Goal: Task Accomplishment & Management: Manage account settings

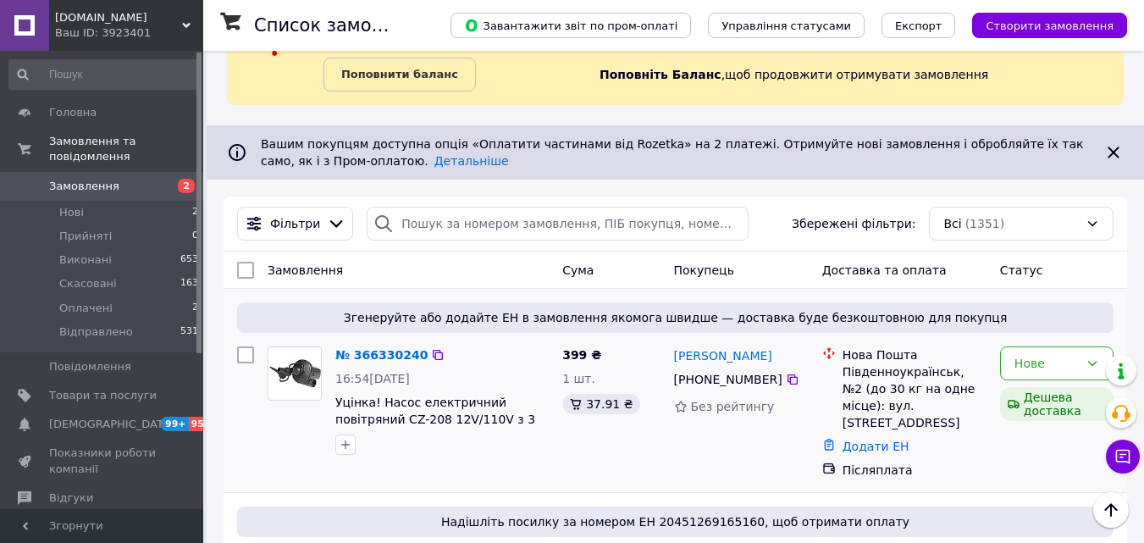
scroll to position [169, 0]
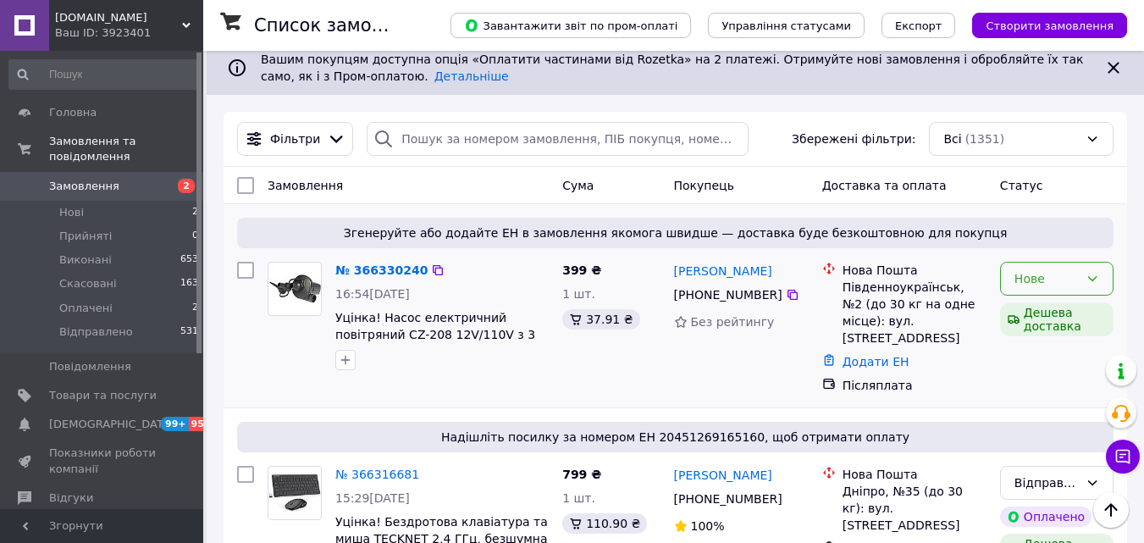
click at [1098, 281] on icon at bounding box center [1092, 279] width 14 height 14
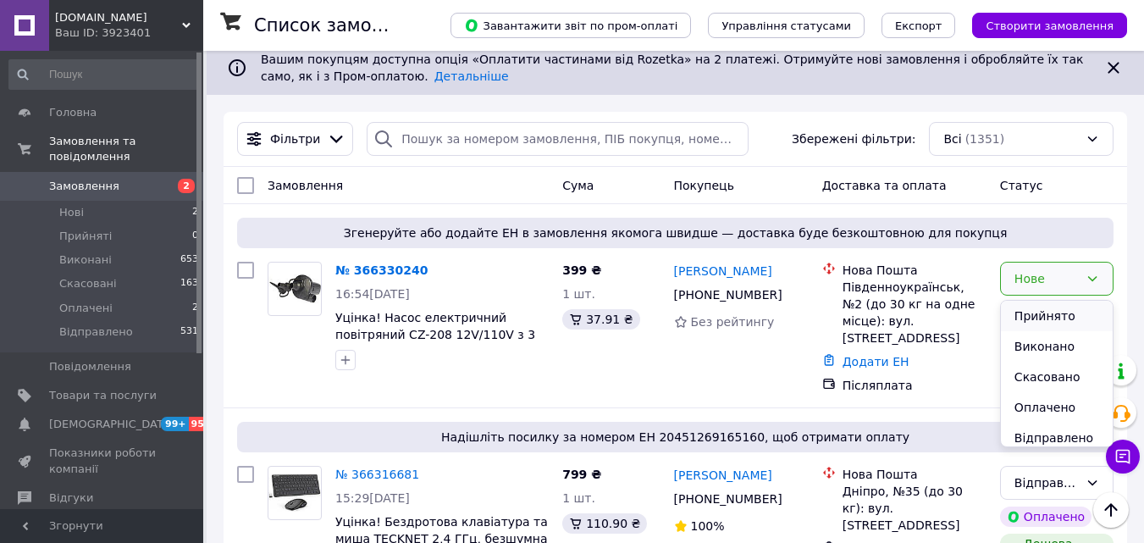
click at [1044, 318] on li "Прийнято" at bounding box center [1057, 316] width 112 height 30
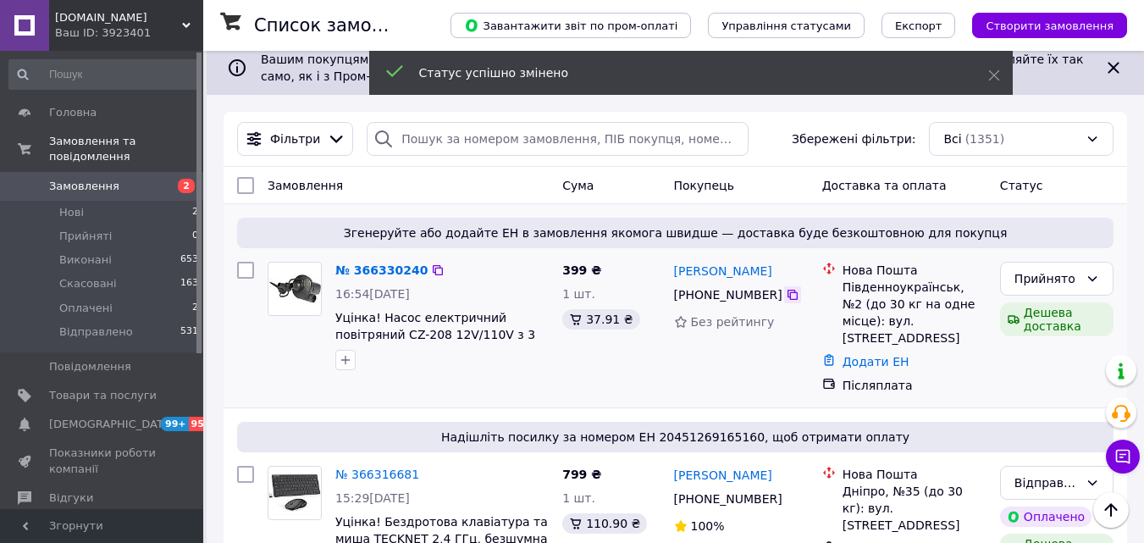
click at [786, 293] on icon at bounding box center [793, 295] width 14 height 14
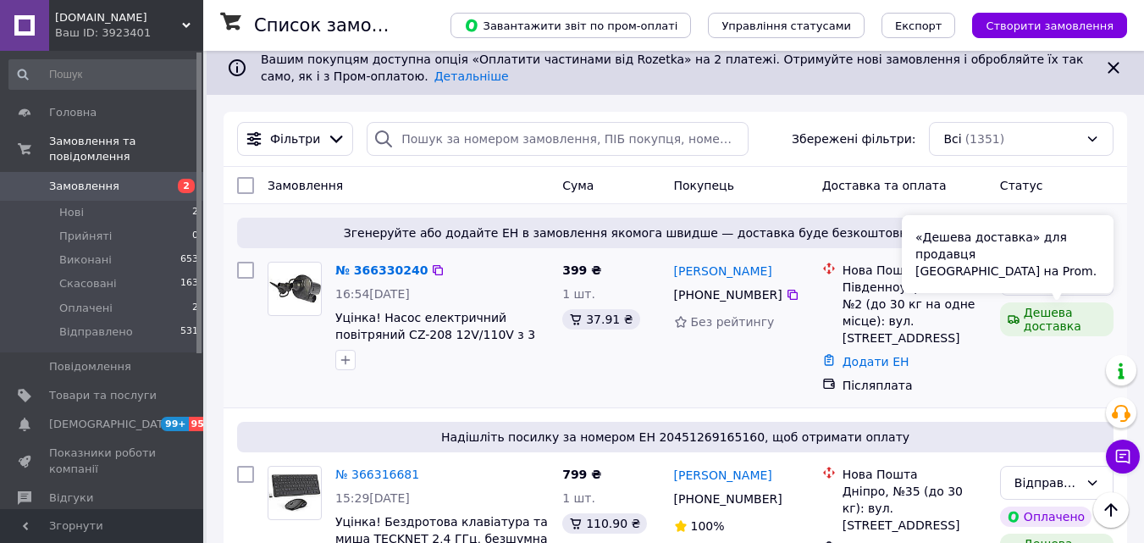
click at [1064, 284] on div "«Дешева доставка» для продавця Новою Поштою на Prom." at bounding box center [1008, 254] width 212 height 78
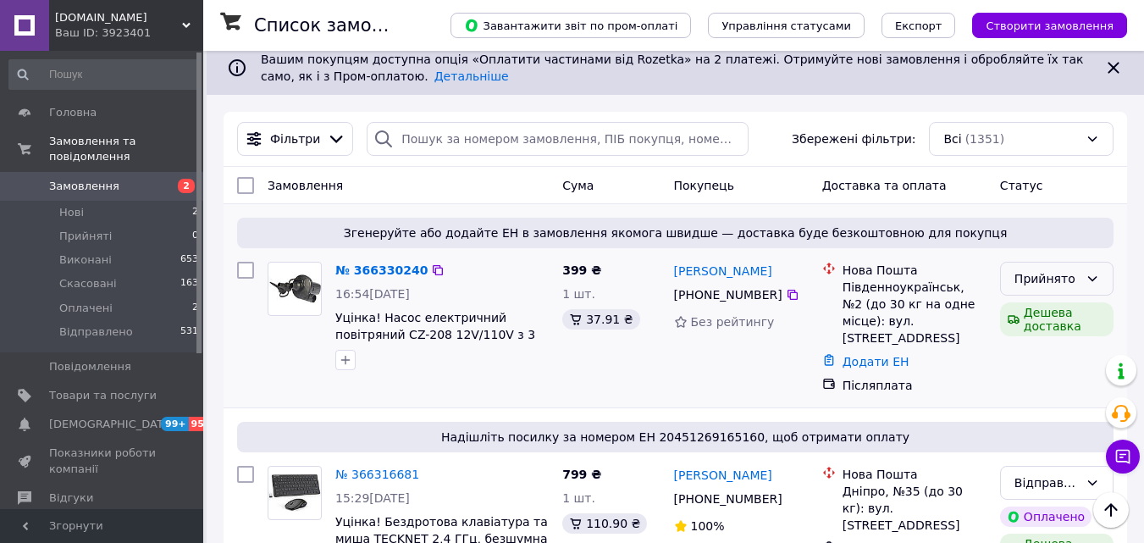
click at [1088, 278] on icon at bounding box center [1092, 279] width 14 height 14
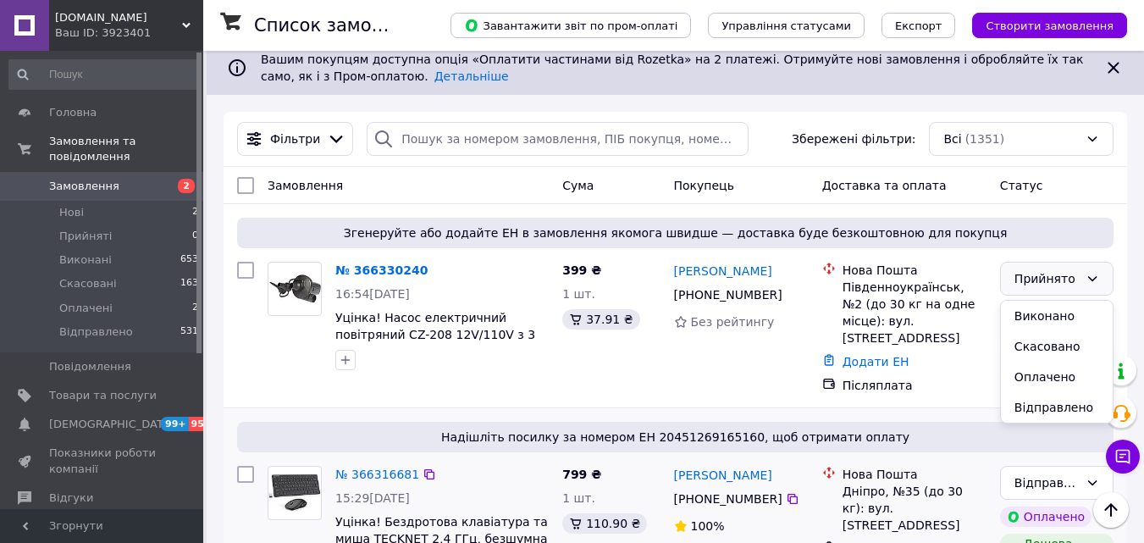
drag, startPoint x: 1058, startPoint y: 412, endPoint x: 1040, endPoint y: 412, distance: 17.8
click at [1056, 415] on li "Відправлено" at bounding box center [1057, 407] width 112 height 30
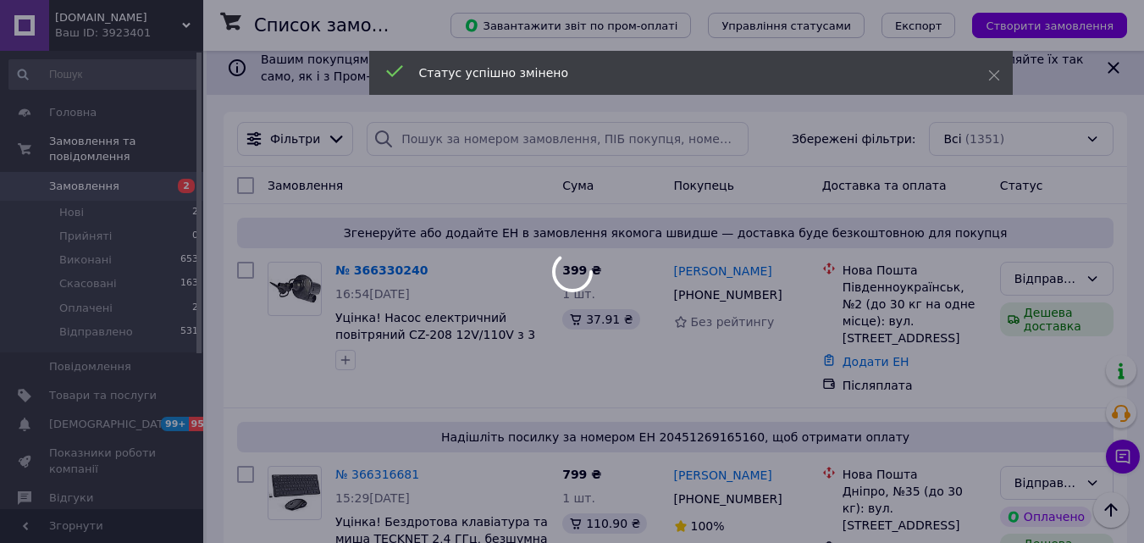
click at [873, 342] on div at bounding box center [572, 271] width 1144 height 543
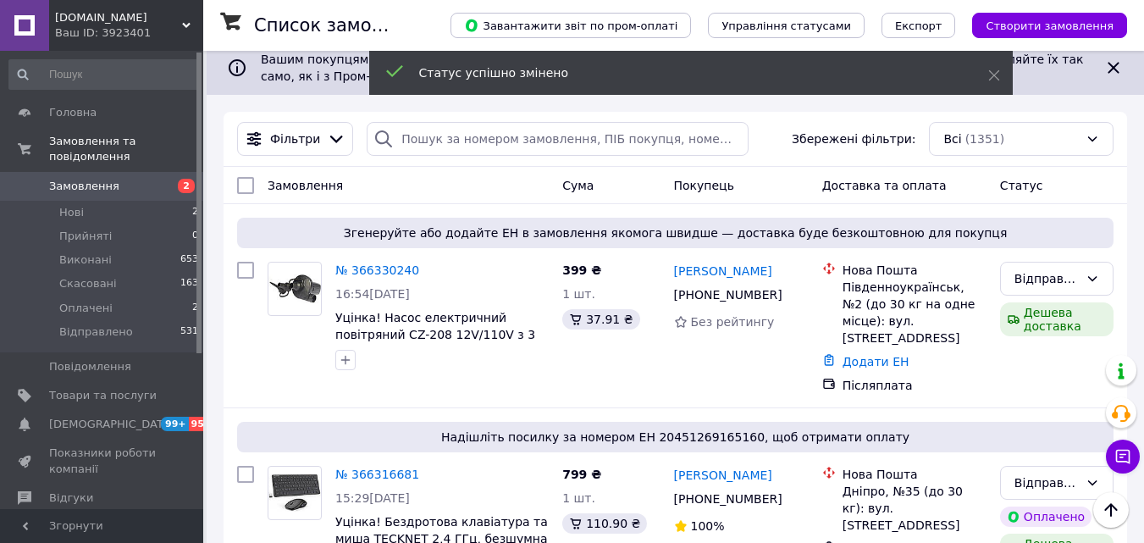
click at [886, 355] on link "Додати ЕН" at bounding box center [875, 362] width 67 height 14
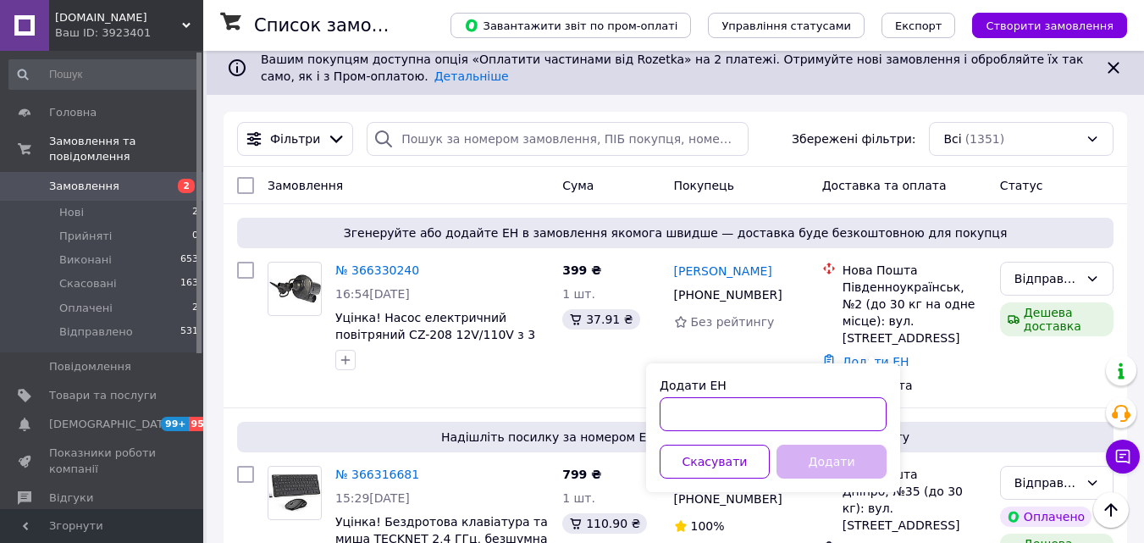
click at [804, 406] on input "Додати ЕН" at bounding box center [773, 414] width 227 height 34
paste input "20451269182238"
type input "20451269182238"
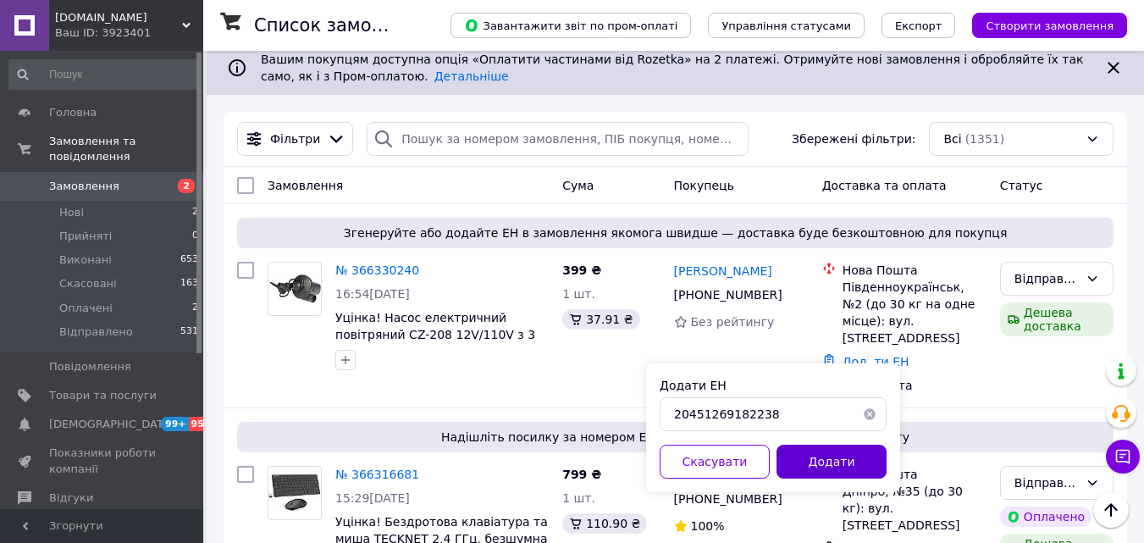
click at [816, 450] on button "Додати" at bounding box center [831, 462] width 110 height 34
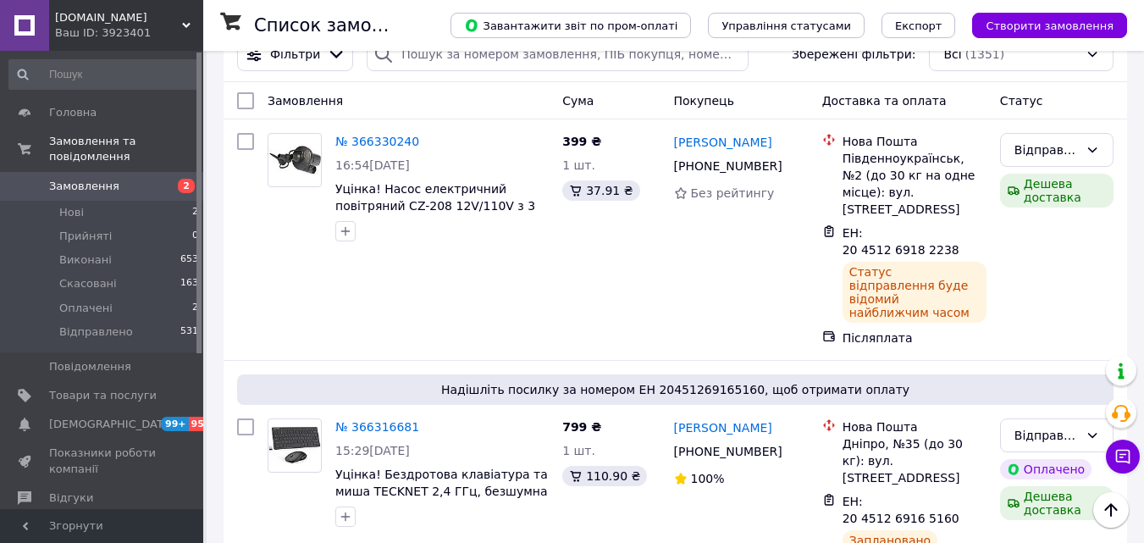
scroll to position [0, 0]
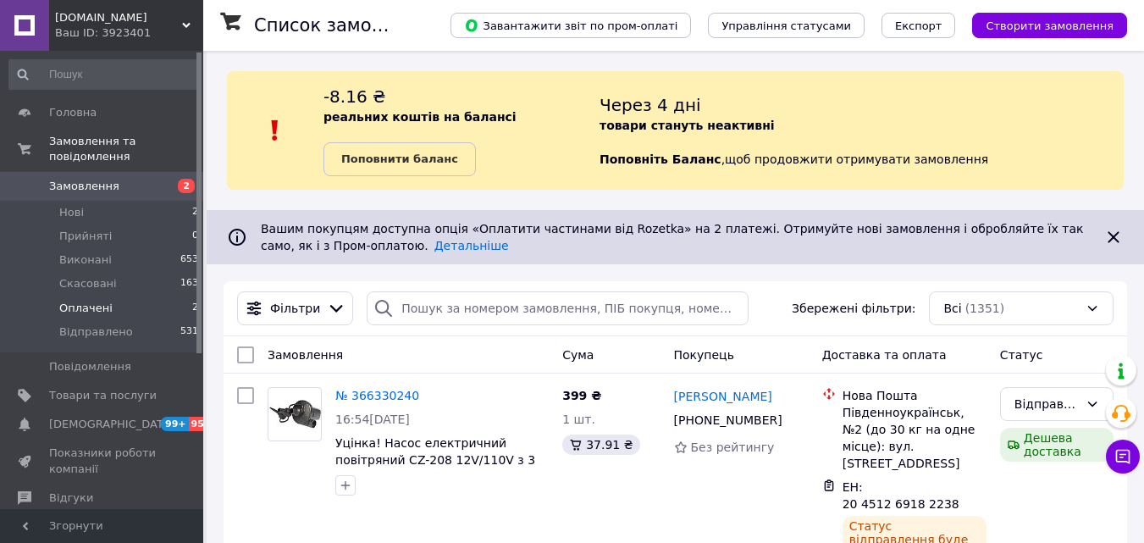
click at [100, 301] on span "Оплачені" at bounding box center [85, 308] width 53 height 15
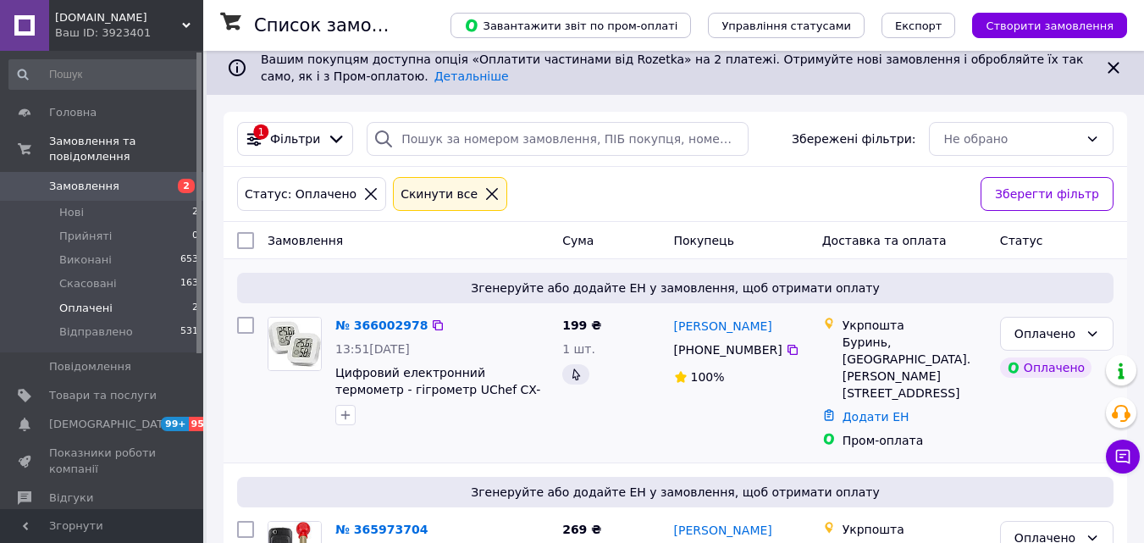
scroll to position [263, 0]
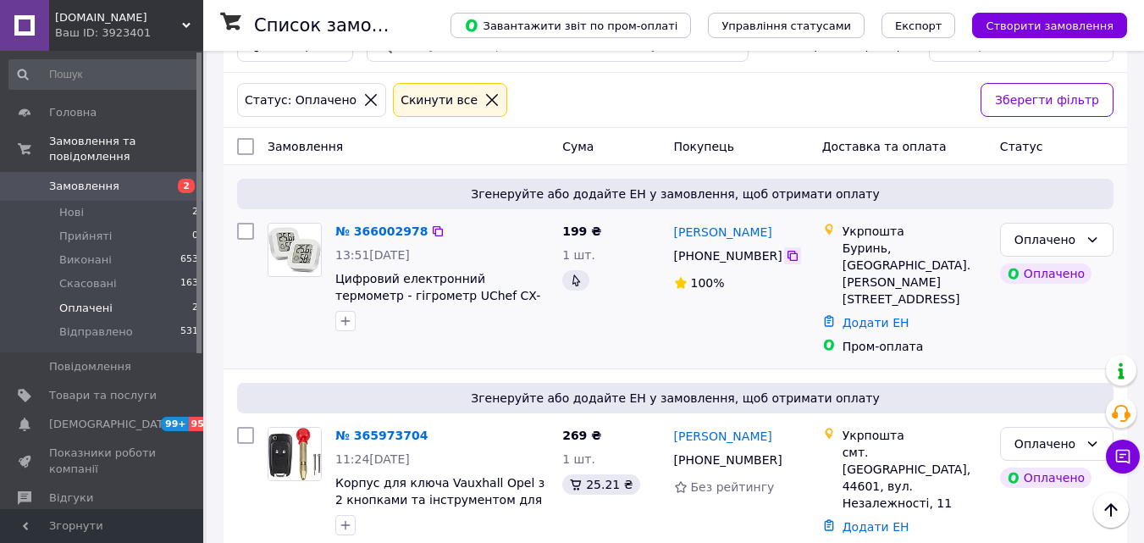
click at [787, 252] on icon at bounding box center [792, 256] width 10 height 10
click at [790, 453] on icon at bounding box center [793, 460] width 14 height 14
click at [1117, 456] on icon at bounding box center [1123, 457] width 14 height 14
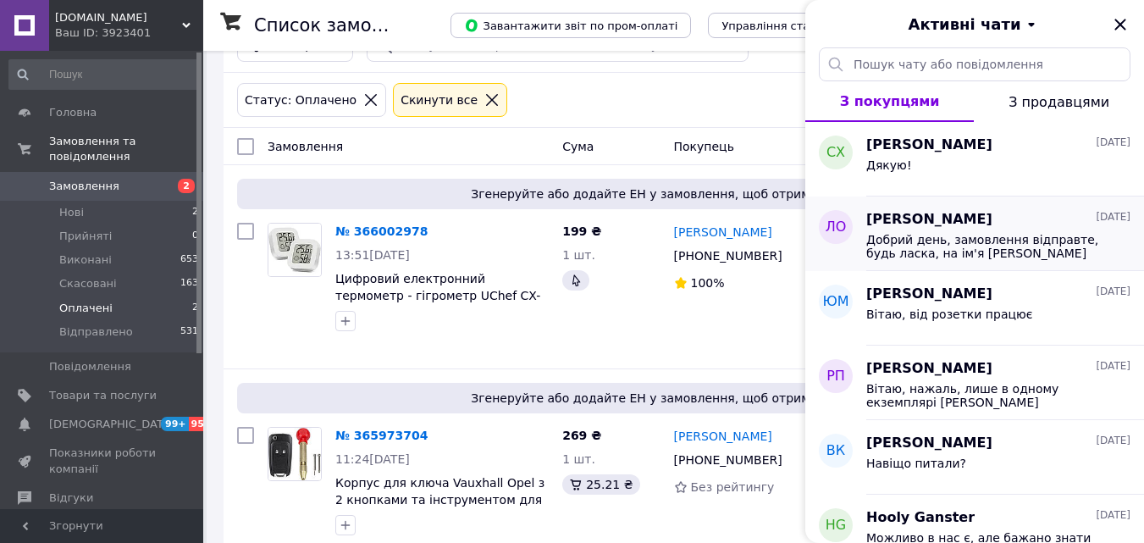
click at [928, 231] on div "Добрий день, замовлення відправте, будь ласка, на ім'я Михайловська Олена Вікто…" at bounding box center [998, 244] width 264 height 30
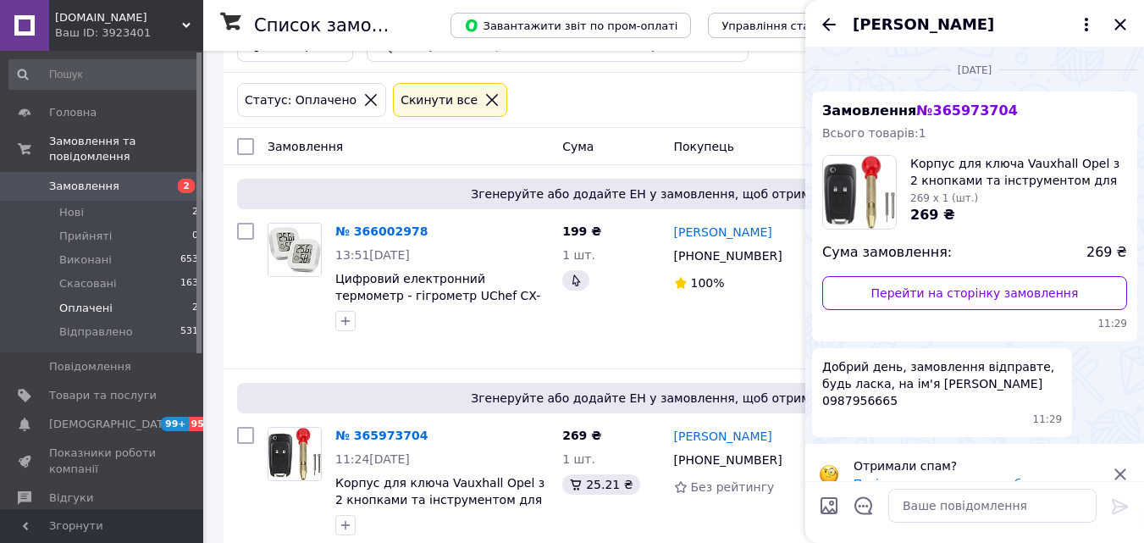
scroll to position [25, 0]
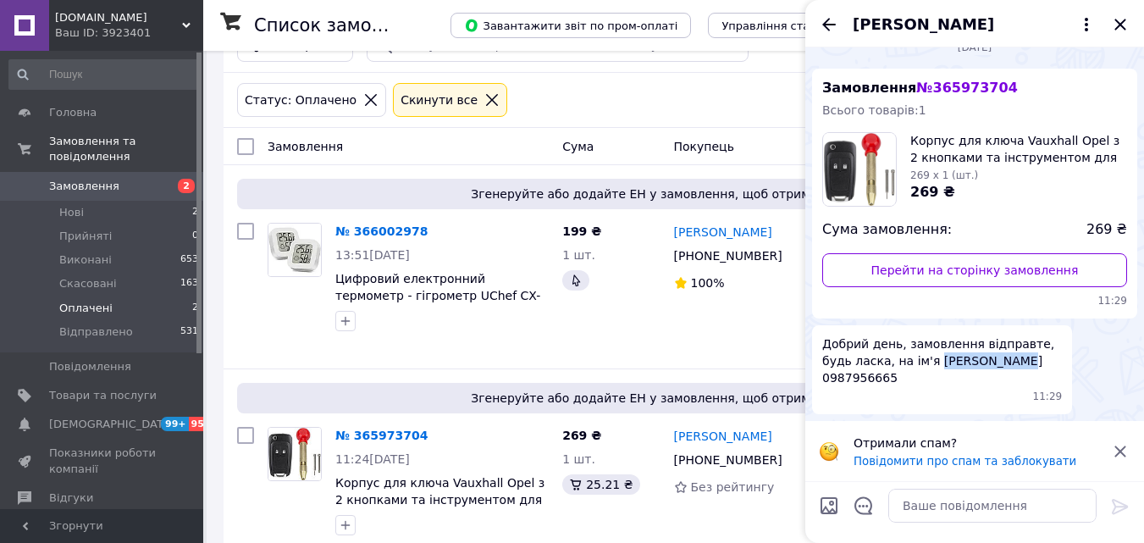
drag, startPoint x: 896, startPoint y: 356, endPoint x: 971, endPoint y: 357, distance: 75.4
click at [971, 357] on span "Добрий день, замовлення відправте, будь ласка, на ім'я Михайловська Олена Вікто…" at bounding box center [942, 360] width 240 height 51
copy span "Михайловська"
drag, startPoint x: 881, startPoint y: 377, endPoint x: 945, endPoint y: 386, distance: 64.2
click at [945, 386] on div "Добрий день, замовлення відправте, будь ласка, на ім'я Михайловська Олена Вікто…" at bounding box center [942, 369] width 260 height 89
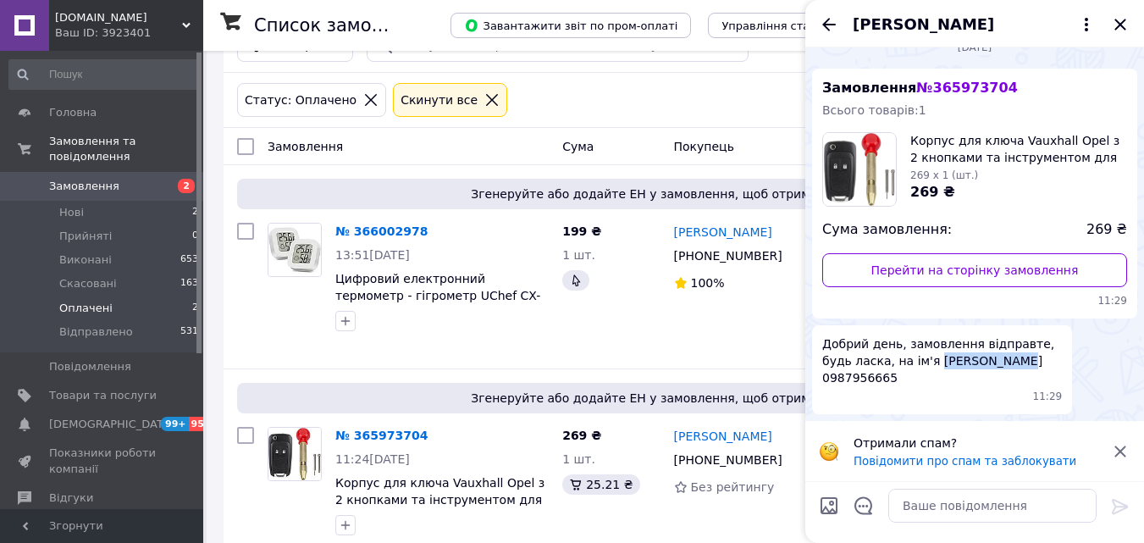
copy span "0987956665"
click at [461, 383] on div "Згенеруйте або додайте ЕН у замовлення, щоб отримати оплату" at bounding box center [675, 398] width 876 height 30
click at [1116, 23] on icon "Закрити" at bounding box center [1120, 24] width 20 height 20
